Goal: Find specific page/section: Find specific page/section

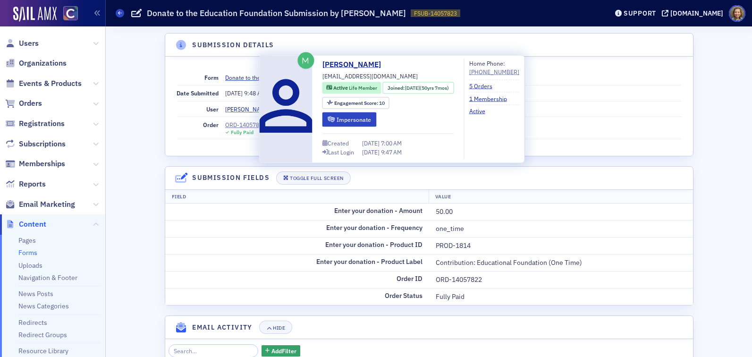
click at [252, 109] on div "[PERSON_NAME]" at bounding box center [247, 109] width 45 height 8
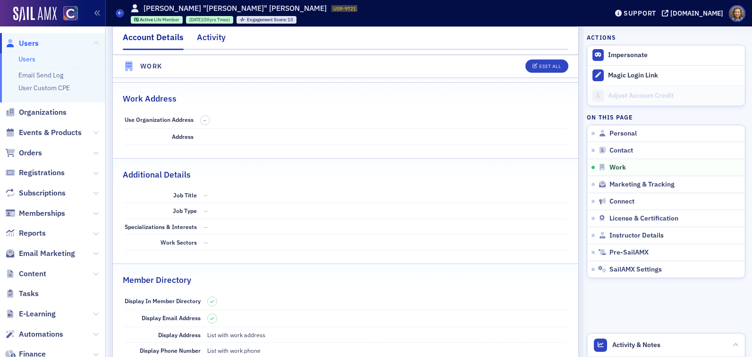
click at [207, 36] on div "Activity" at bounding box center [211, 39] width 29 height 17
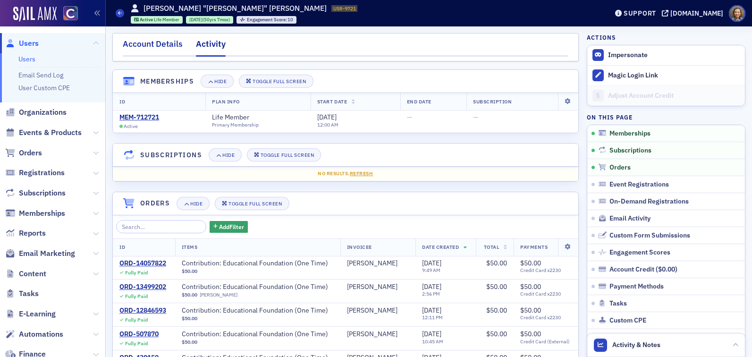
click at [147, 42] on div "Account Details" at bounding box center [153, 46] width 60 height 17
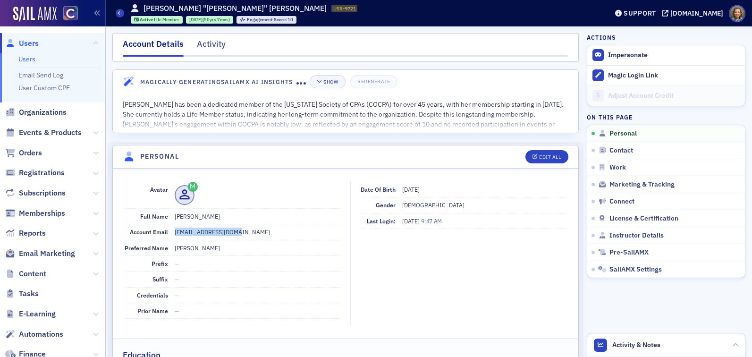
drag, startPoint x: 238, startPoint y: 233, endPoint x: 175, endPoint y: 228, distance: 63.5
click at [175, 228] on dd "[EMAIL_ADDRESS][DOMAIN_NAME]" at bounding box center [258, 231] width 166 height 15
copy dd "[EMAIL_ADDRESS][DOMAIN_NAME]"
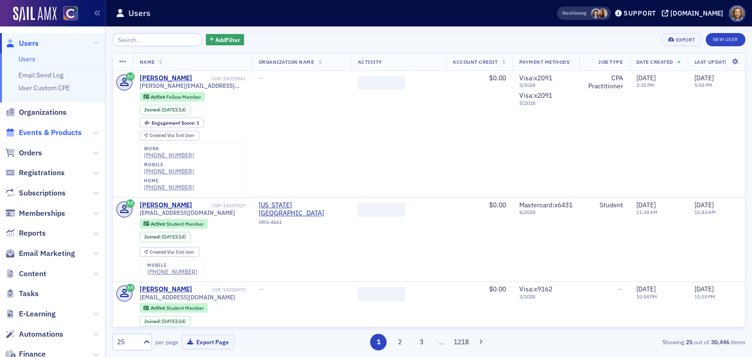
click at [52, 130] on span "Events & Products" at bounding box center [50, 132] width 63 height 10
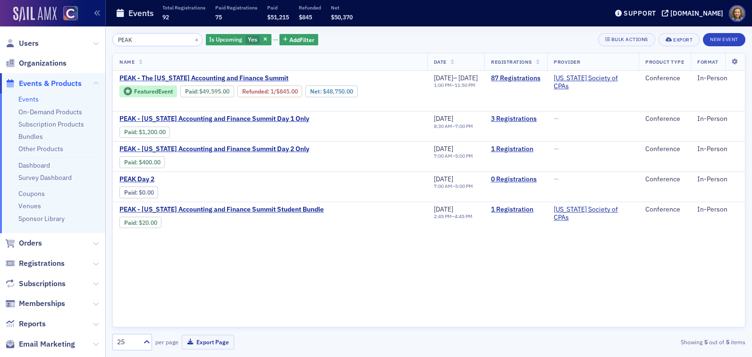
drag, startPoint x: 160, startPoint y: 41, endPoint x: 56, endPoint y: 17, distance: 106.5
click at [57, 23] on div "Users Organizations Events & Products Events On-Demand Products Subscription Pr…" at bounding box center [376, 178] width 752 height 357
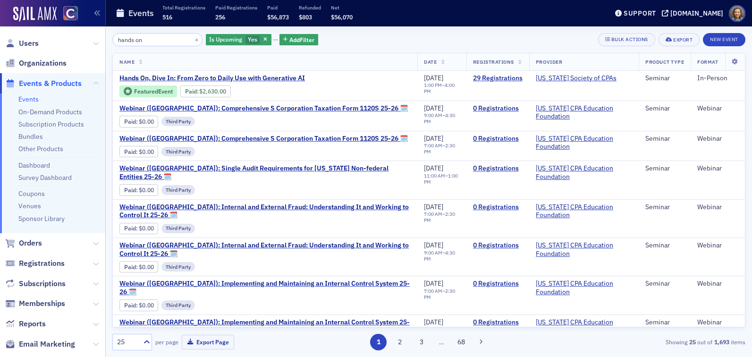
type input "hands on"
